Goal: Task Accomplishment & Management: Complete application form

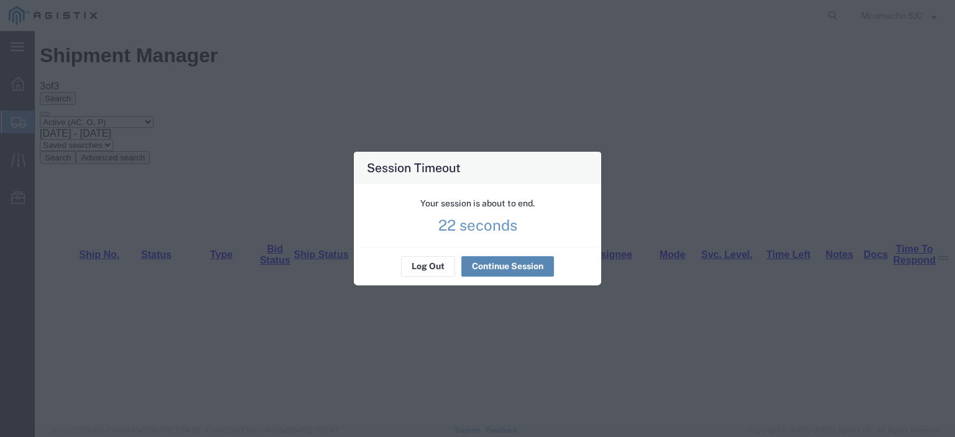
click at [516, 265] on button "Continue Session" at bounding box center [507, 267] width 93 height 20
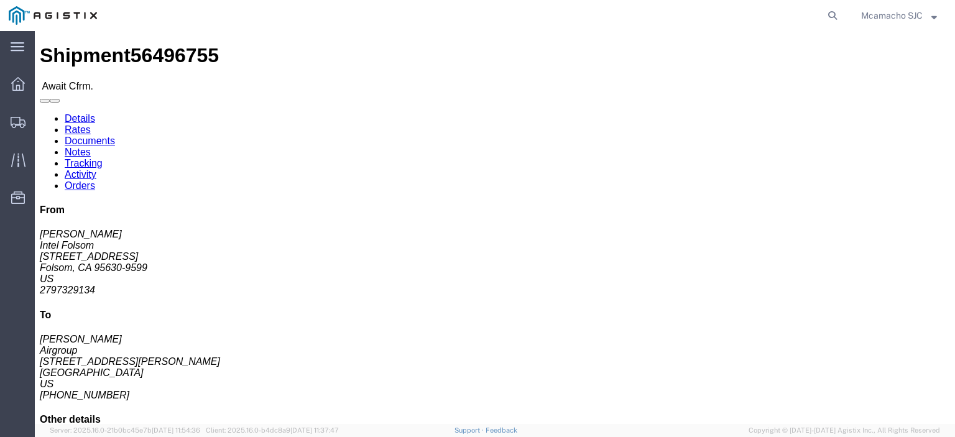
click link "Confirm"
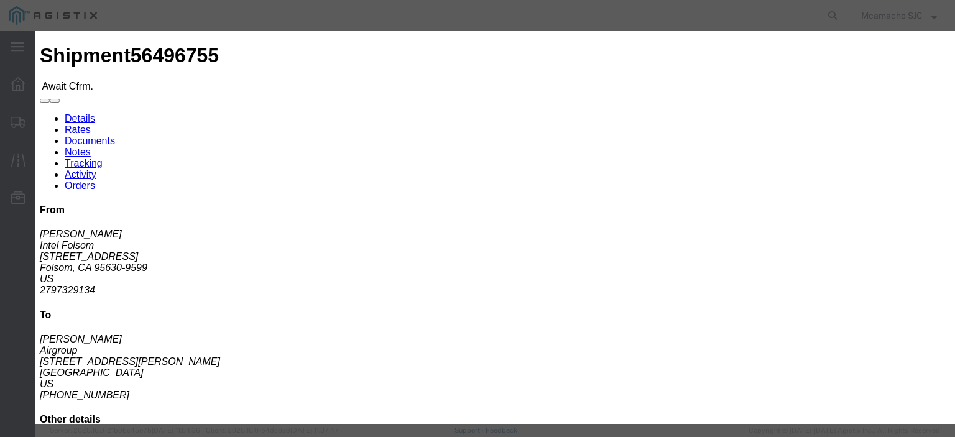
click input "text"
paste input "1000972583"
type input "1000972583"
type input "[PERSON_NAME]"
click fieldset "Confirmation Details Use my profile Bill of Lading Number 1000972583 Person Mon…"
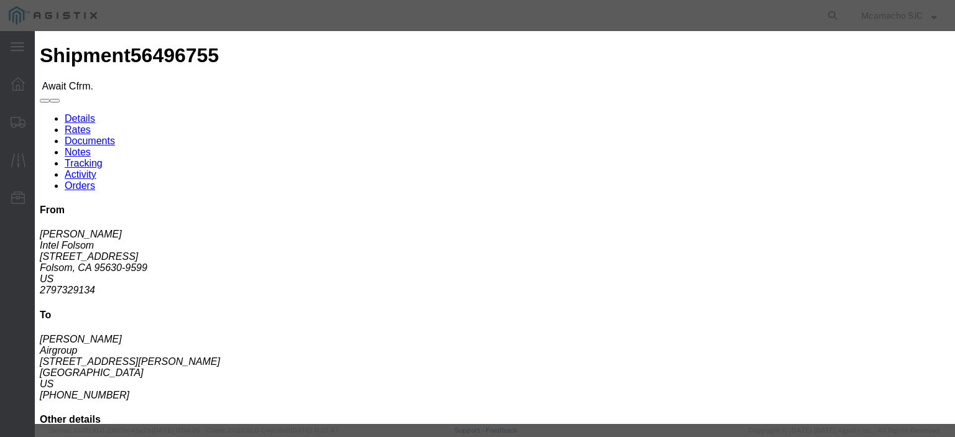
drag, startPoint x: 346, startPoint y: 195, endPoint x: 356, endPoint y: 205, distance: 14.5
click input "text"
type input "4084571280"
click input "[DATE]"
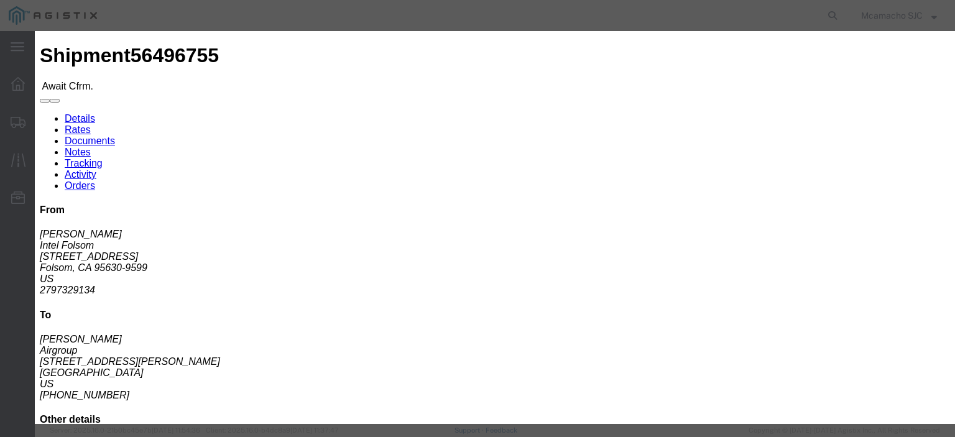
click td "15"
type input "[DATE]"
click button "Submit"
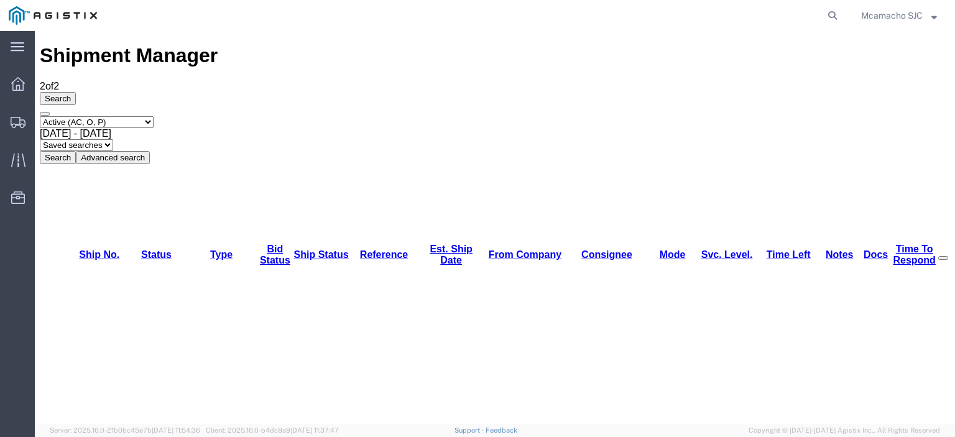
click at [139, 116] on select "Select status Active (AC, O, P) All Approved Awaiting Confirmation (AC) Booked …" at bounding box center [97, 122] width 114 height 12
select select "BOOK"
click at [40, 116] on select "Select status Active (AC, O, P) All Approved Awaiting Confirmation (AC) Booked …" at bounding box center [97, 122] width 114 height 12
click at [76, 151] on button "Search" at bounding box center [58, 157] width 36 height 13
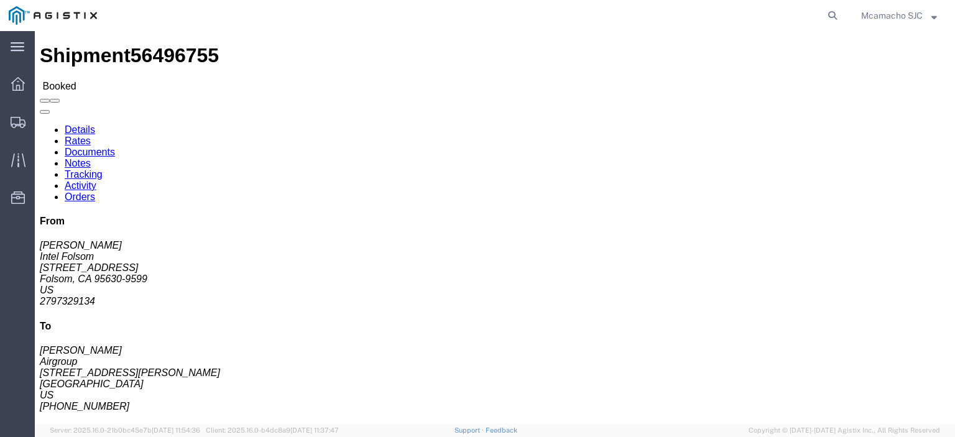
click link "Documents"
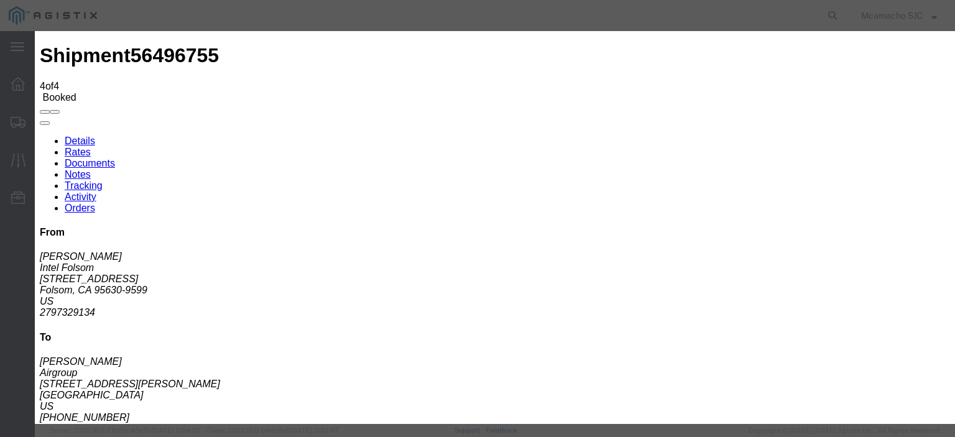
type input "C:\fakepath\1000972583.pdf"
type input "AIRGROUP"
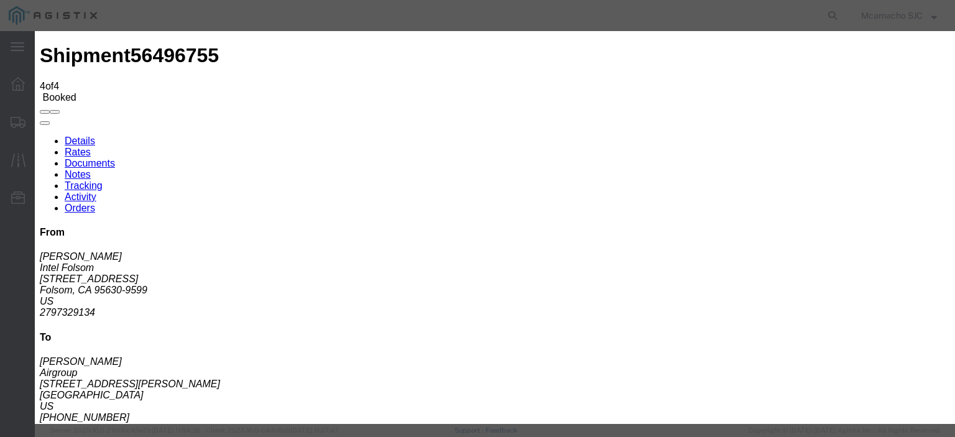
type input "HAWB"
select select "BILL_OF_LADING"
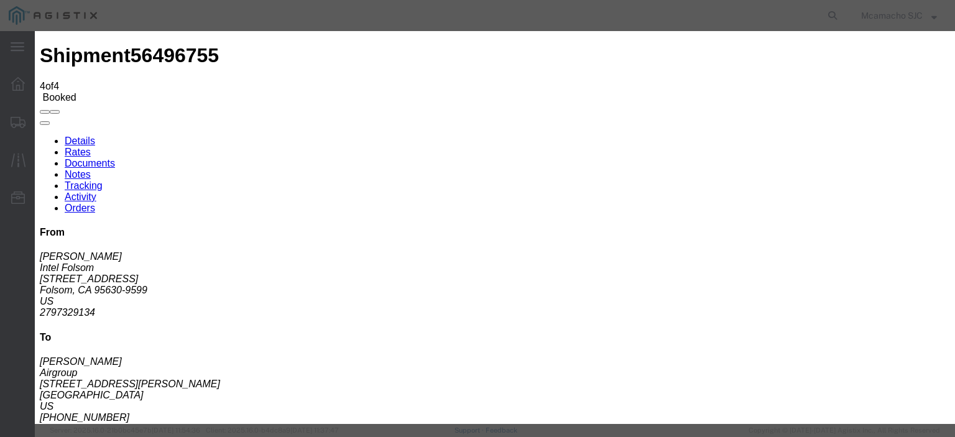
select select
